Goal: Task Accomplishment & Management: Manage account settings

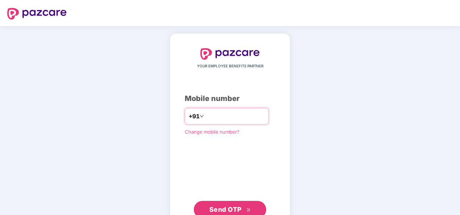
type input "**********"
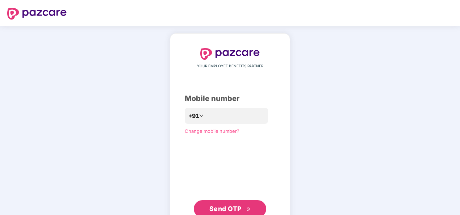
click at [230, 213] on span "Send OTP" at bounding box center [230, 209] width 42 height 10
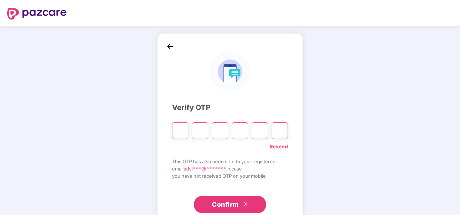
type input "*"
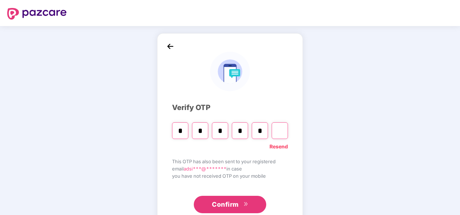
type input "*"
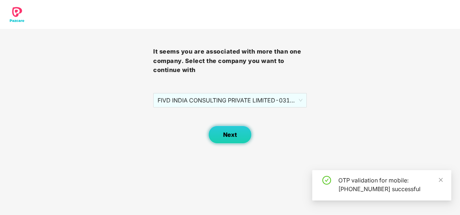
click at [236, 132] on span "Next" at bounding box center [230, 134] width 14 height 7
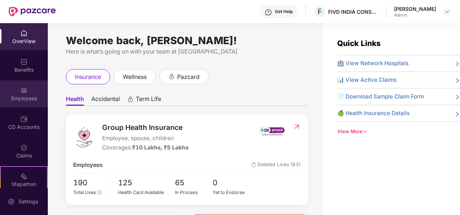
click at [22, 99] on div "Employees" at bounding box center [24, 98] width 48 height 7
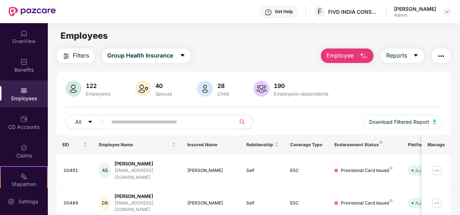
click at [135, 120] on input "text" at bounding box center [168, 122] width 115 height 11
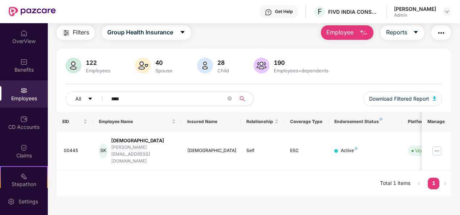
scroll to position [18, 0]
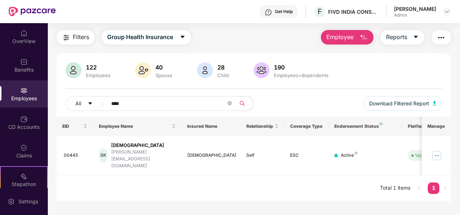
type input "****"
click at [80, 75] on img at bounding box center [74, 70] width 16 height 16
click at [91, 72] on div "122 Employees" at bounding box center [98, 70] width 30 height 15
click at [86, 43] on button "Filters" at bounding box center [75, 37] width 38 height 14
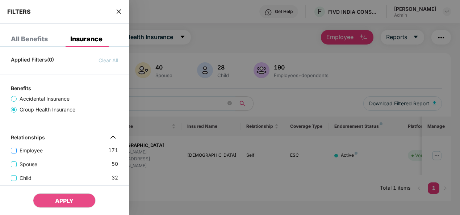
click at [26, 150] on span "Employee" at bounding box center [31, 151] width 29 height 8
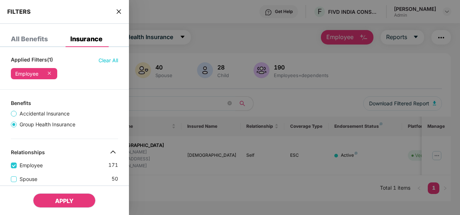
click at [68, 200] on span "APPLY" at bounding box center [64, 200] width 18 height 7
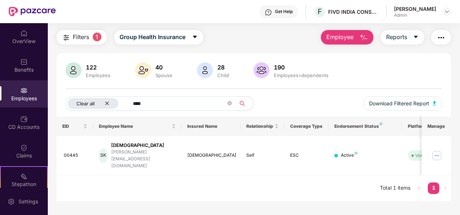
click at [105, 103] on icon "close" at bounding box center [107, 103] width 5 height 5
click at [129, 103] on input "****" at bounding box center [168, 103] width 115 height 11
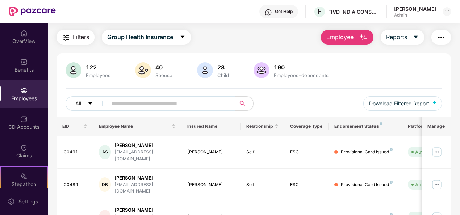
click at [86, 38] on span "Filters" at bounding box center [81, 37] width 16 height 9
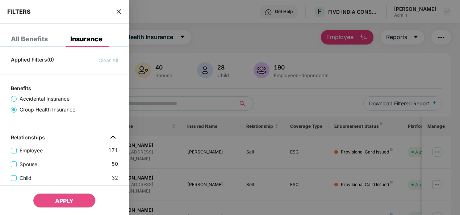
click at [23, 40] on div "All Benefits" at bounding box center [29, 38] width 37 height 7
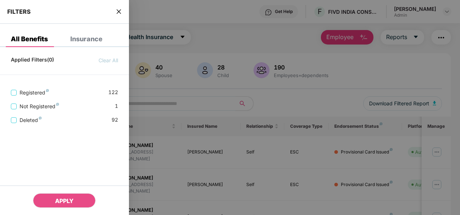
click at [84, 38] on div "Insurance" at bounding box center [86, 38] width 32 height 7
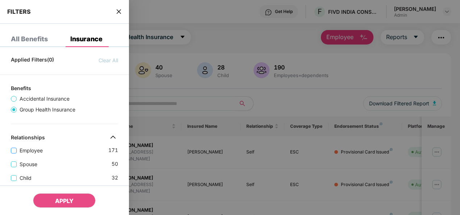
click at [30, 148] on span "Employee" at bounding box center [31, 151] width 29 height 8
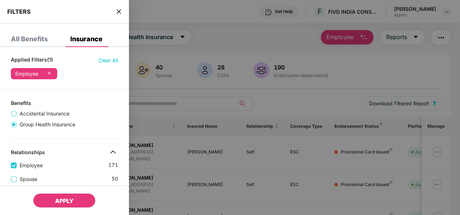
click at [64, 202] on span "APPLY" at bounding box center [64, 200] width 18 height 7
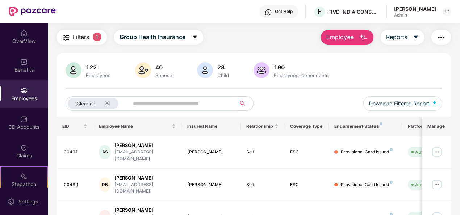
click at [143, 102] on input "text" at bounding box center [179, 103] width 93 height 11
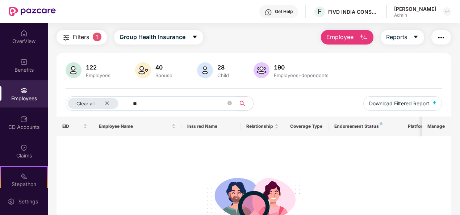
type input "*"
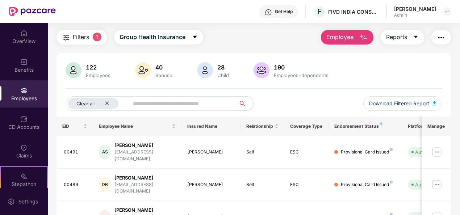
click at [104, 106] on div "Clear all" at bounding box center [93, 103] width 51 height 11
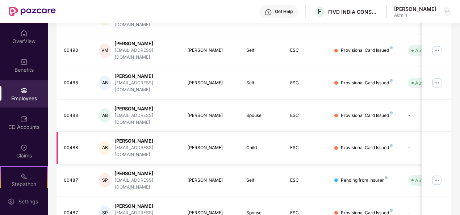
scroll to position [0, 0]
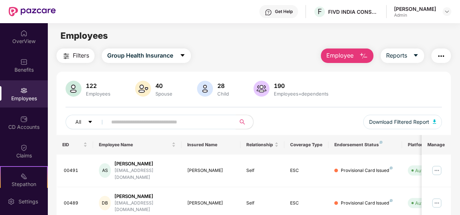
click at [143, 119] on input "text" at bounding box center [168, 122] width 115 height 11
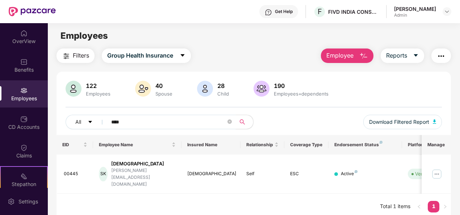
scroll to position [23, 0]
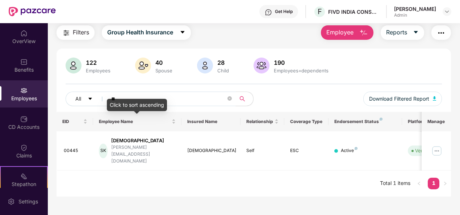
type input "*"
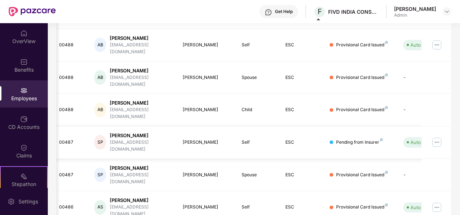
scroll to position [0, 75]
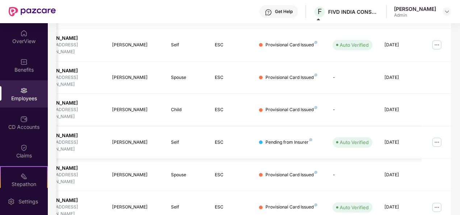
click at [438, 137] on img at bounding box center [437, 143] width 12 height 12
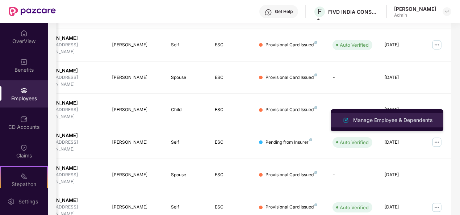
click at [383, 118] on div "Manage Employee & Dependents" at bounding box center [393, 120] width 82 height 8
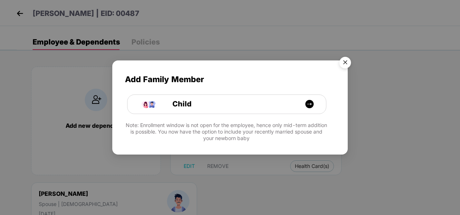
click at [340, 63] on img "Close" at bounding box center [345, 64] width 20 height 20
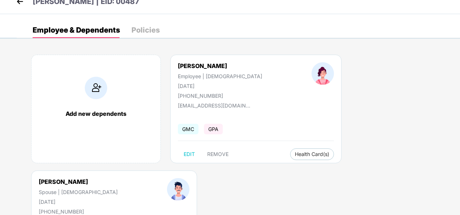
scroll to position [0, 0]
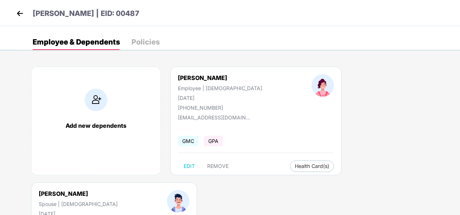
click at [22, 14] on img at bounding box center [19, 13] width 11 height 11
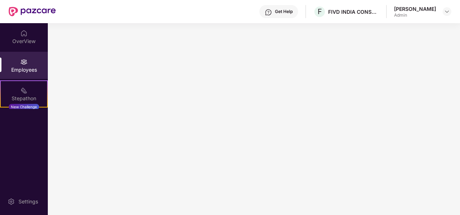
click at [30, 71] on div "Employees" at bounding box center [24, 69] width 48 height 7
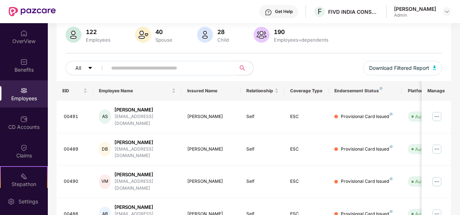
scroll to position [54, 0]
click at [154, 67] on input "text" at bounding box center [168, 67] width 115 height 11
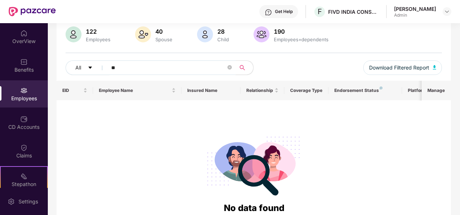
type input "*"
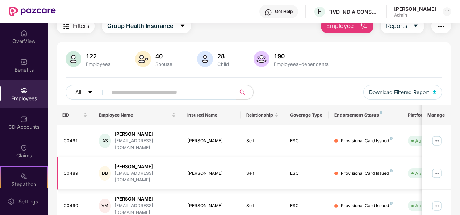
scroll to position [46, 0]
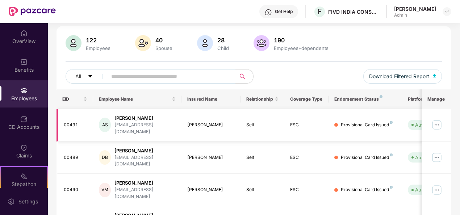
click at [435, 122] on img at bounding box center [437, 125] width 12 height 12
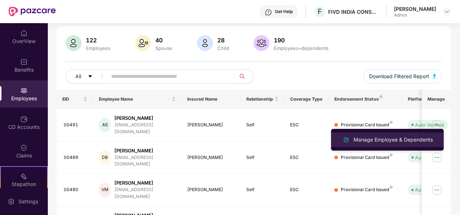
click at [392, 141] on div "Manage Employee & Dependents" at bounding box center [393, 140] width 82 height 8
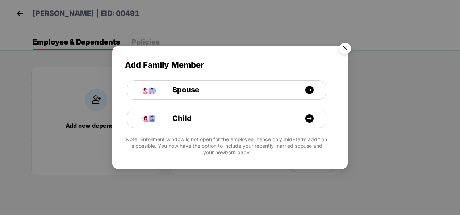
click at [350, 49] on img "Close" at bounding box center [345, 49] width 20 height 20
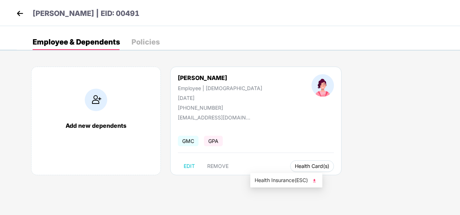
click at [290, 169] on button "Health Card(s)" at bounding box center [312, 166] width 44 height 12
click at [295, 166] on span "Health Card(s)" at bounding box center [312, 166] width 34 height 4
click at [295, 165] on span "Health Card(s)" at bounding box center [312, 166] width 34 height 4
click at [284, 177] on span "Health Insurance(ESC)" at bounding box center [286, 180] width 63 height 8
click at [21, 13] on img at bounding box center [19, 13] width 11 height 11
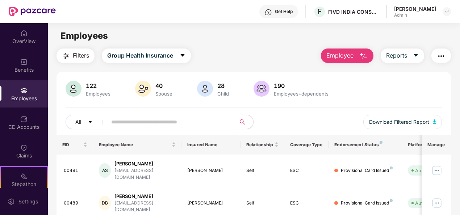
click at [118, 118] on input "text" at bounding box center [168, 122] width 115 height 11
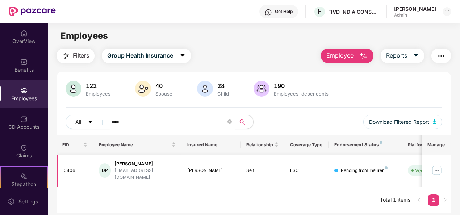
type input "****"
click at [438, 165] on img at bounding box center [437, 171] width 12 height 12
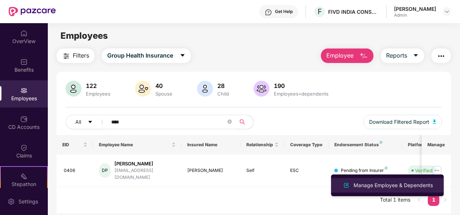
click at [399, 188] on div "Manage Employee & Dependents" at bounding box center [393, 185] width 82 height 8
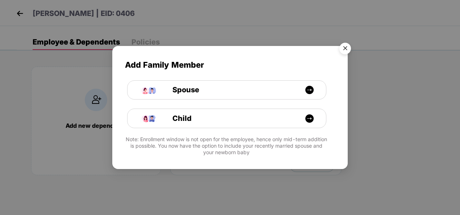
click at [344, 46] on img "Close" at bounding box center [345, 49] width 20 height 20
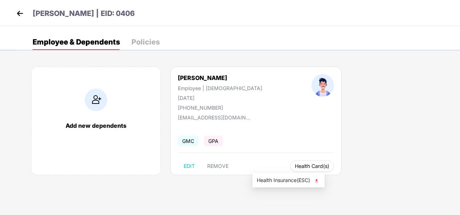
click at [295, 168] on span "Health Card(s)" at bounding box center [312, 166] width 34 height 4
click at [294, 179] on span "Health Insurance(ESC)" at bounding box center [288, 180] width 63 height 8
click at [21, 16] on img at bounding box center [19, 13] width 11 height 11
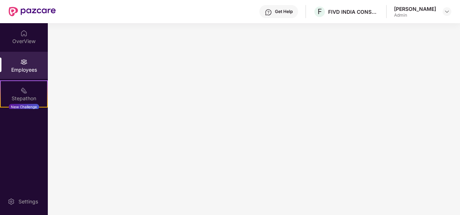
click at [23, 72] on div "Employees" at bounding box center [24, 69] width 48 height 7
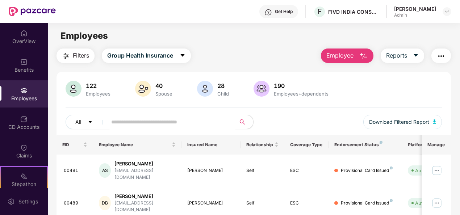
click at [145, 122] on input "text" at bounding box center [168, 122] width 115 height 11
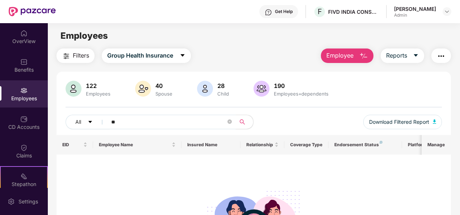
type input "*"
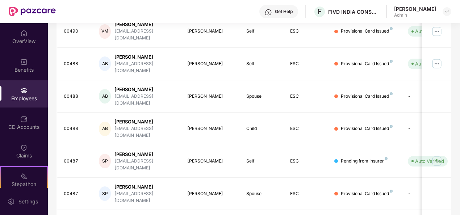
scroll to position [205, 0]
